Goal: Navigation & Orientation: Find specific page/section

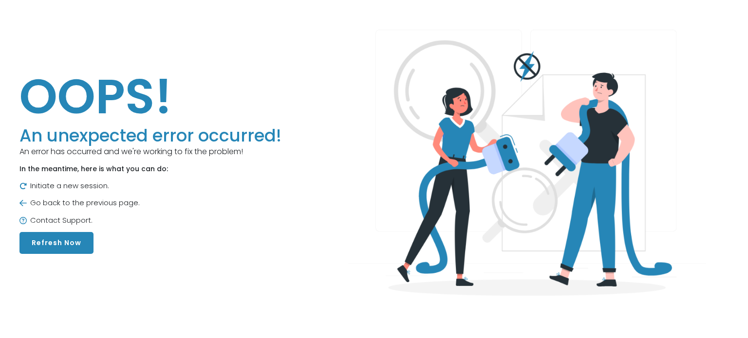
click at [79, 241] on button "Refresh Now" at bounding box center [56, 243] width 74 height 22
